Goal: Task Accomplishment & Management: Complete application form

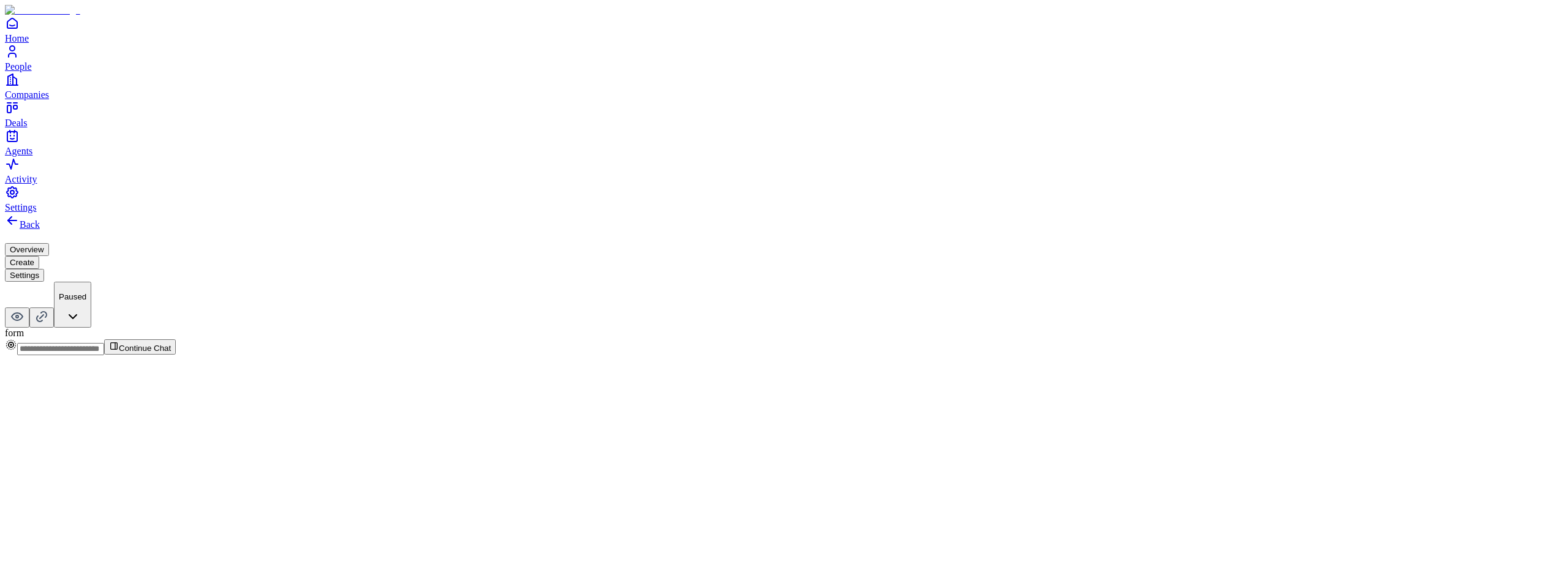
click at [39, 256] on button "Create" at bounding box center [22, 262] width 34 height 13
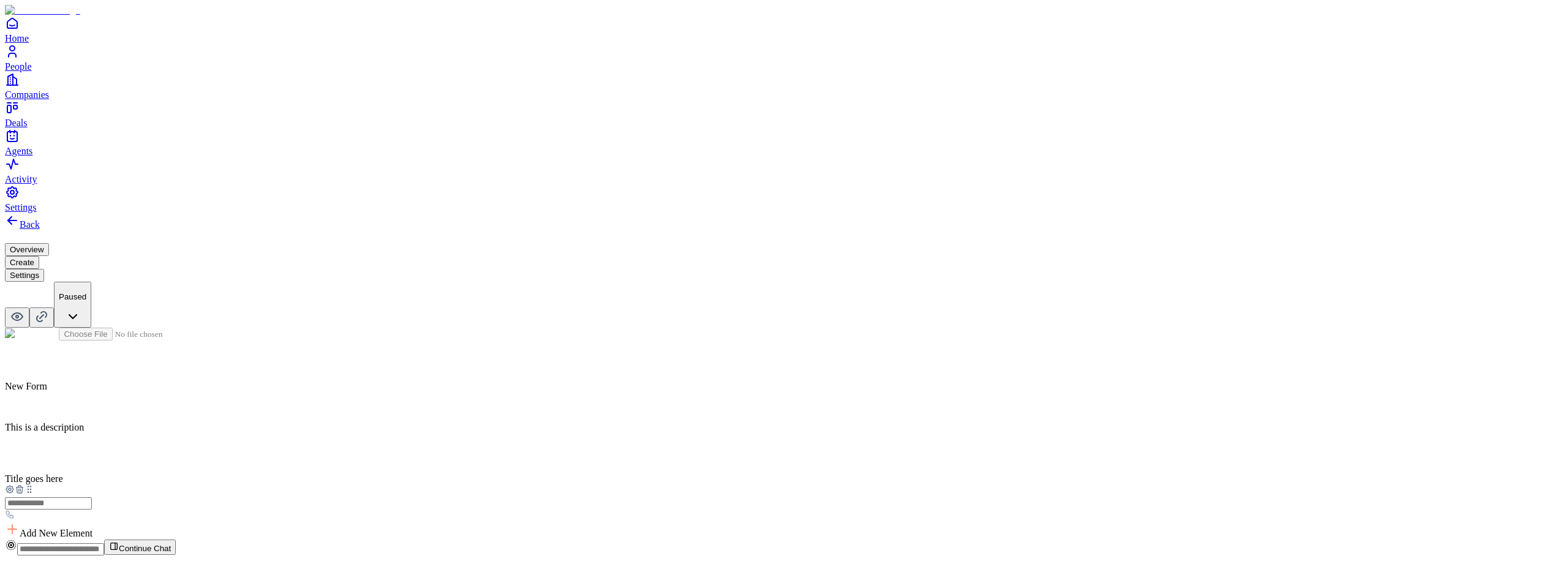
click at [44, 269] on button "Settings" at bounding box center [24, 275] width 39 height 13
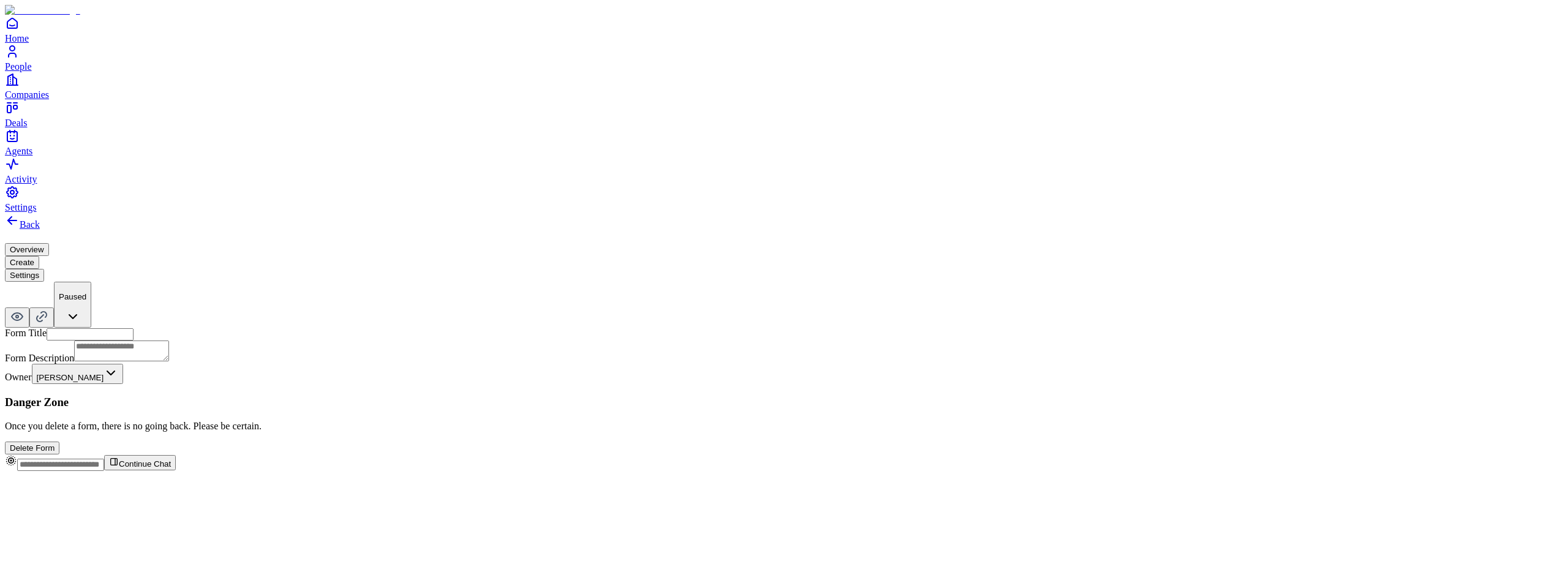
click at [39, 256] on button "Create" at bounding box center [22, 262] width 34 height 13
